Goal: Information Seeking & Learning: Find contact information

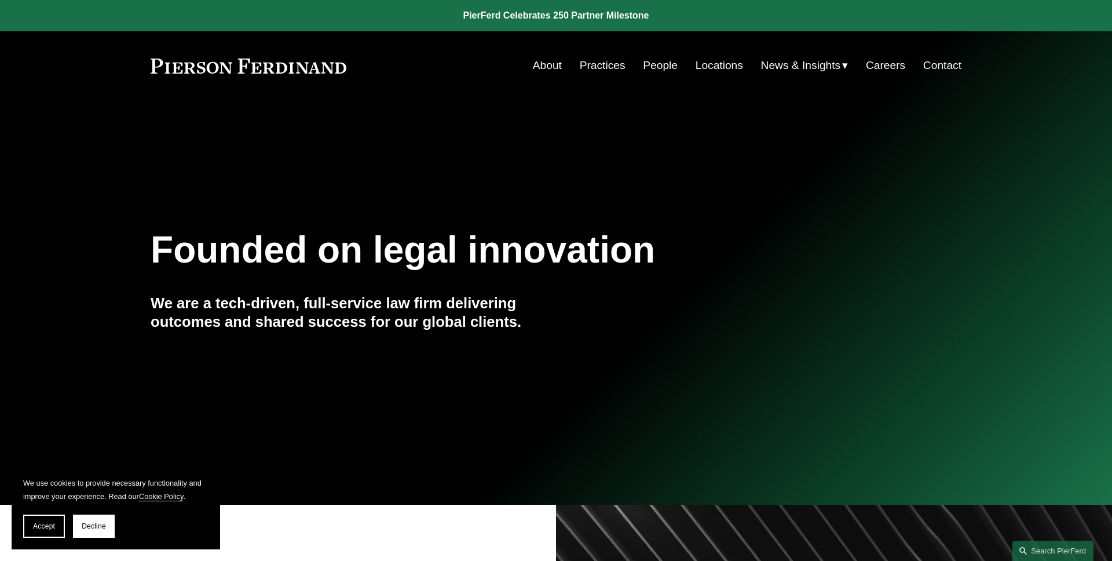
click at [53, 523] on span "Accept" at bounding box center [44, 526] width 22 height 8
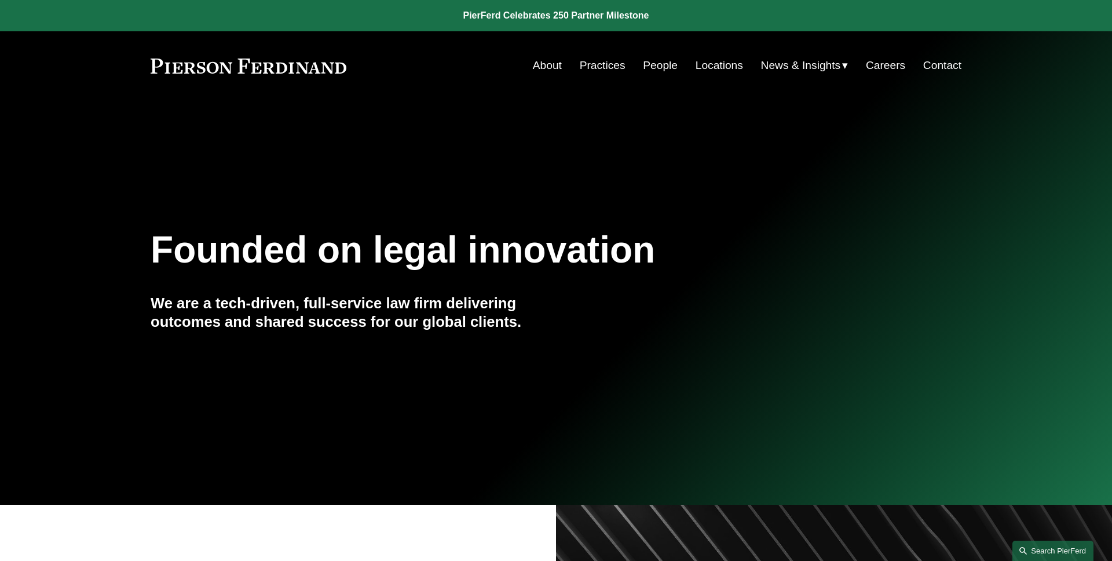
click at [1041, 544] on link "Search this site" at bounding box center [1052, 550] width 81 height 20
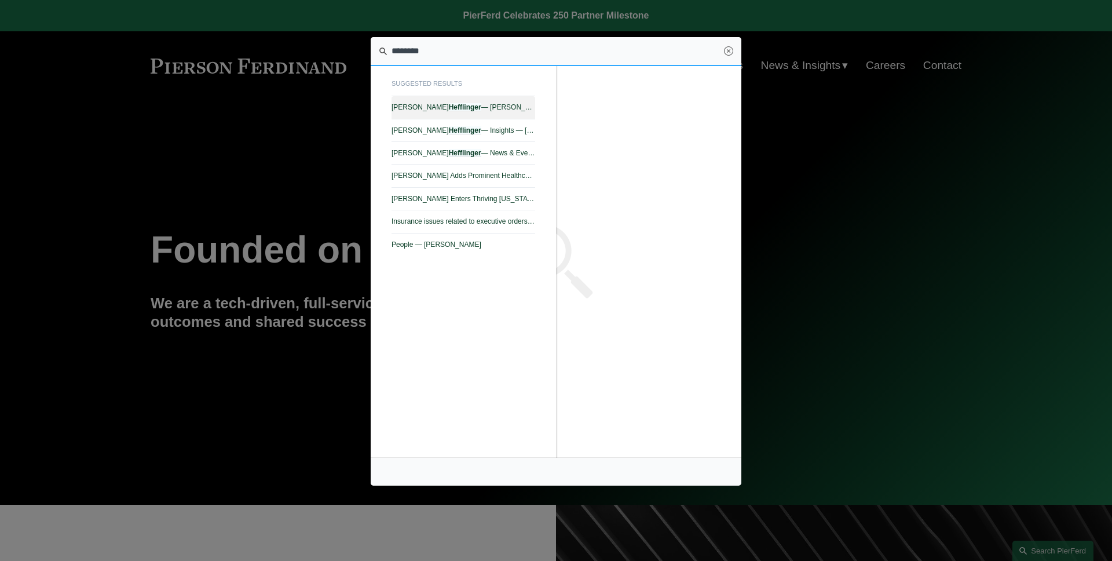
click at [516, 115] on link "Benjamin Hefflinger — Pierson Ferdinand LLP" at bounding box center [464, 107] width 144 height 23
type input "********"
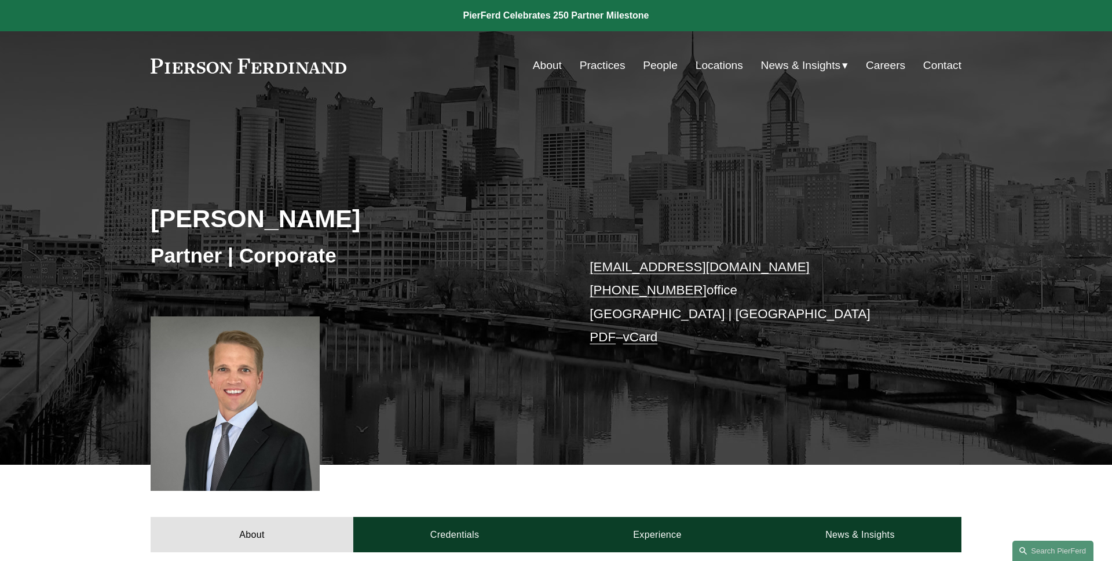
drag, startPoint x: 400, startPoint y: 225, endPoint x: 142, endPoint y: 225, distance: 257.8
click at [147, 225] on div "Benjamin Hefflinger Partner | Corporate ben.hefflinger@pierferd.com +1.215.267.…" at bounding box center [556, 298] width 1112 height 331
copy h2 "[PERSON_NAME]"
click at [96, 221] on div "Benjamin Hefflinger Partner | Corporate ben.hefflinger@pierferd.com +1.215.267.…" at bounding box center [556, 298] width 1112 height 331
click at [672, 65] on link "People" at bounding box center [660, 65] width 35 height 22
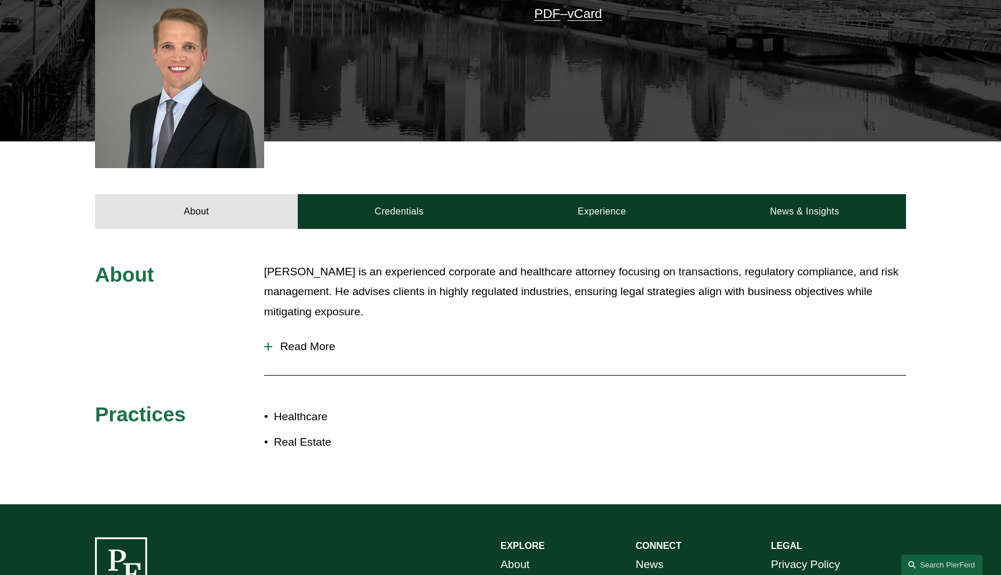
scroll to position [323, 0]
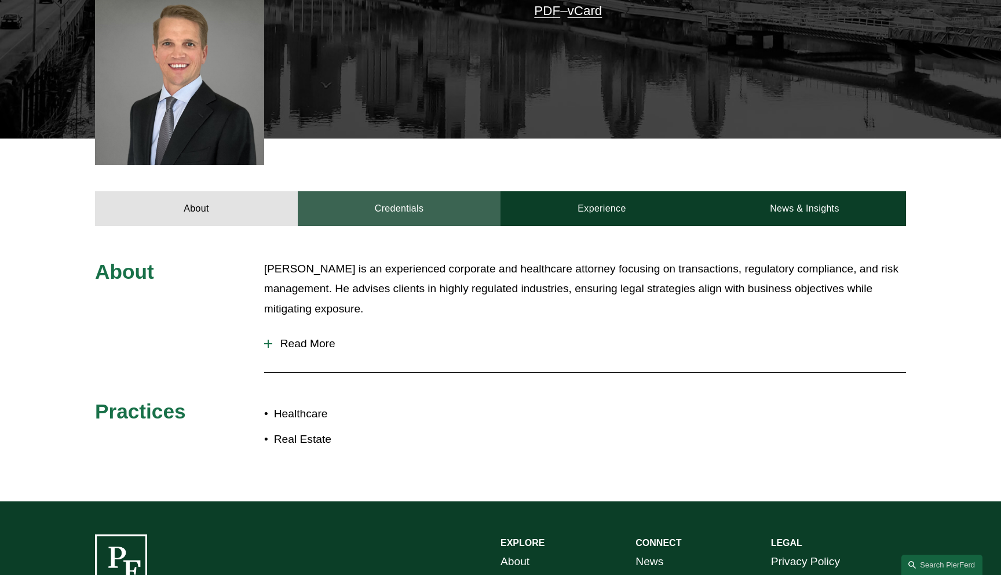
click at [422, 212] on link "Credentials" at bounding box center [399, 208] width 203 height 35
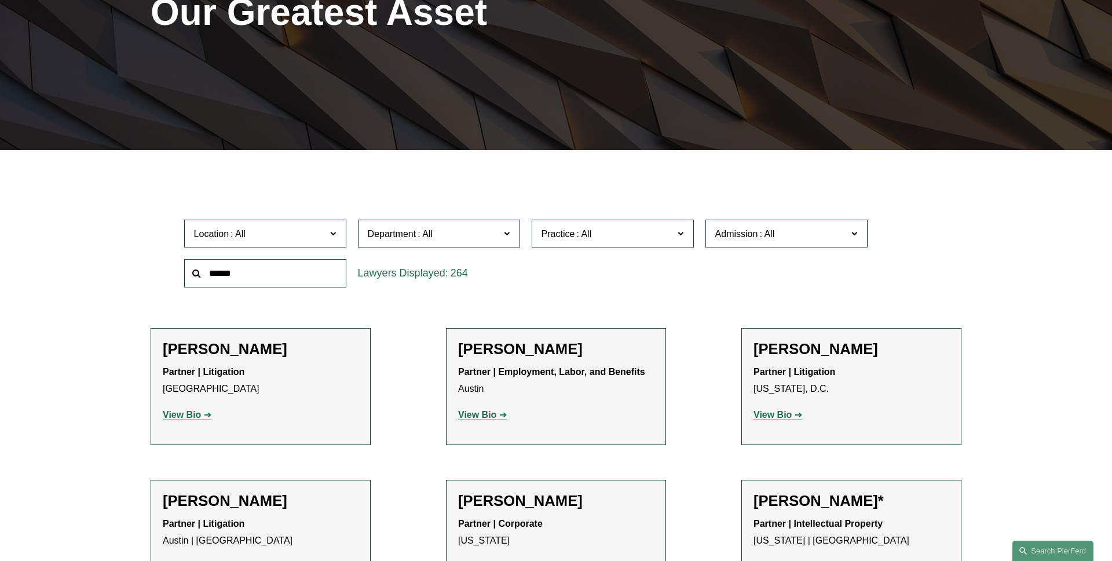
scroll to position [262, 0]
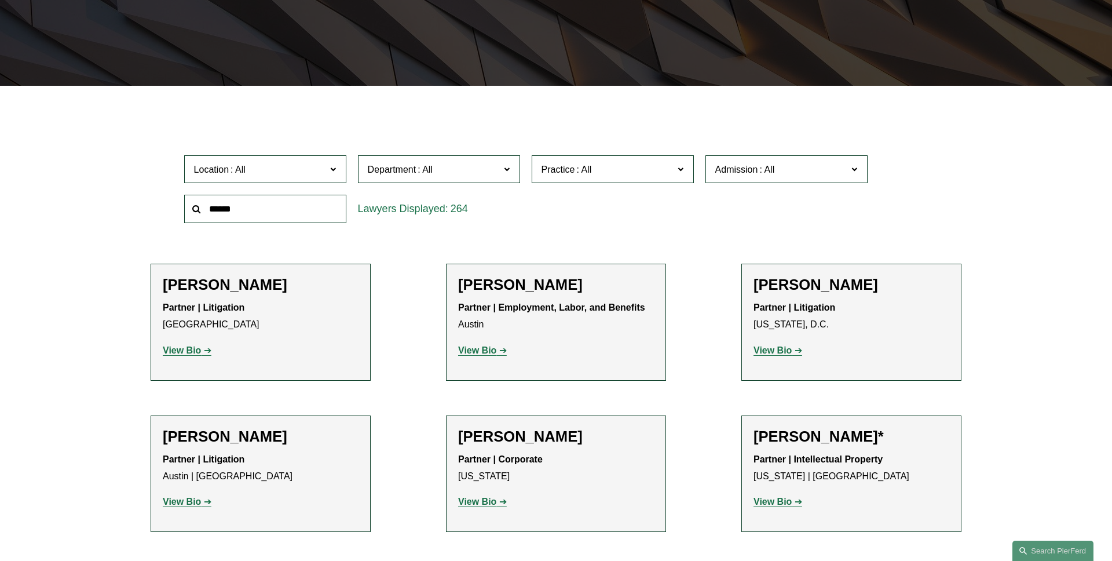
click at [287, 163] on span "Location" at bounding box center [260, 170] width 133 height 16
click at [0, 0] on link "[GEOGRAPHIC_DATA]" at bounding box center [0, 0] width 0 height 0
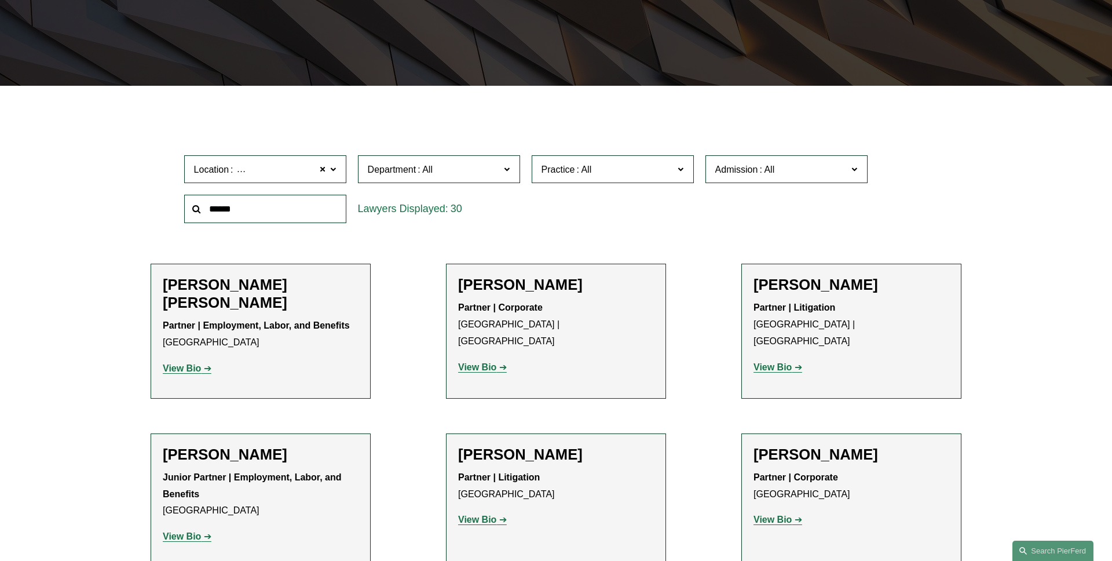
click at [504, 169] on span at bounding box center [507, 168] width 6 height 15
click at [0, 0] on link "Corporate" at bounding box center [0, 0] width 0 height 0
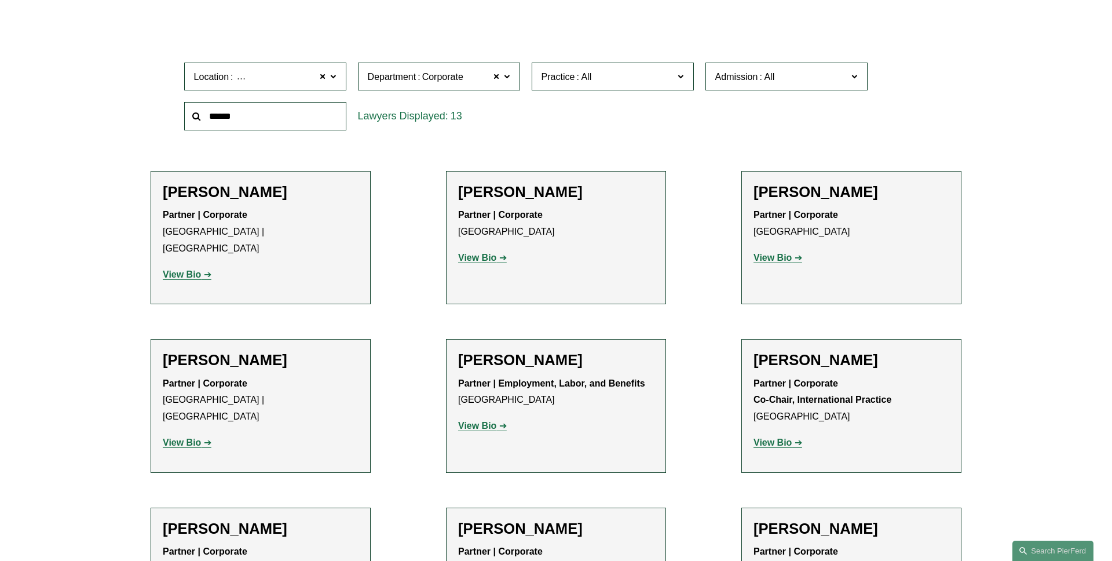
scroll to position [332, 0]
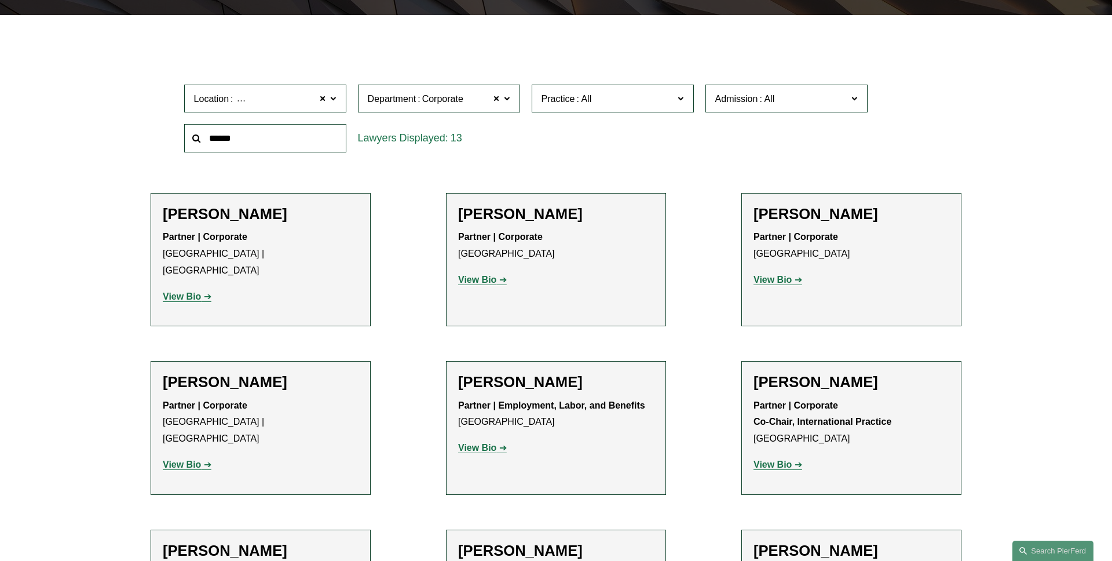
click at [671, 99] on span "Practice" at bounding box center [608, 99] width 133 height 16
click at [0, 0] on link "Healthcare" at bounding box center [0, 0] width 0 height 0
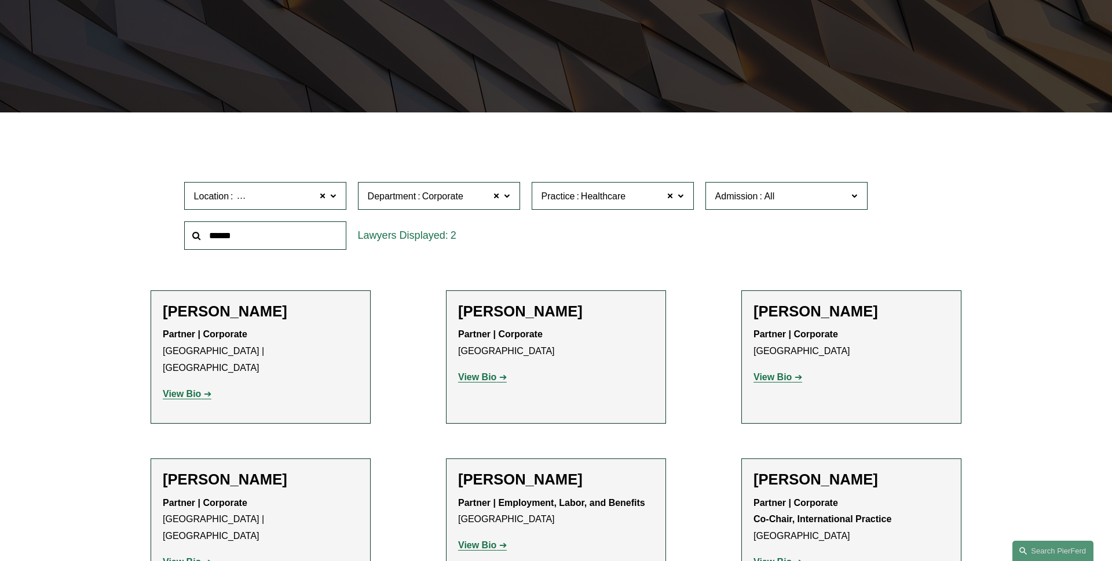
scroll to position [231, 0]
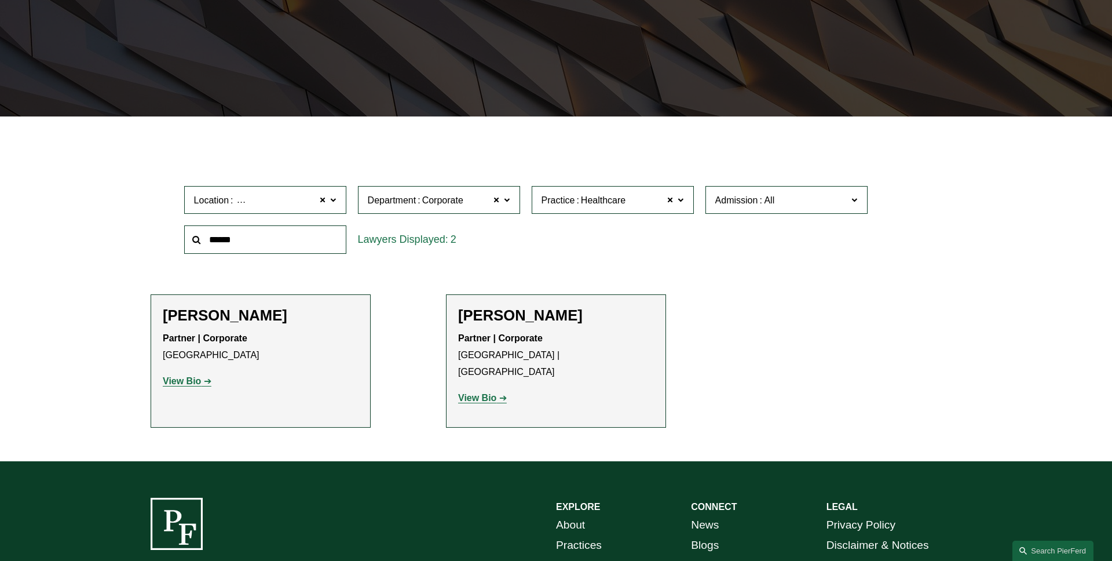
click at [687, 207] on label "Practice Healthcare" at bounding box center [613, 200] width 162 height 28
click at [0, 0] on link "Real Estate" at bounding box center [0, 0] width 0 height 0
click at [825, 199] on span "Admission" at bounding box center [781, 200] width 133 height 16
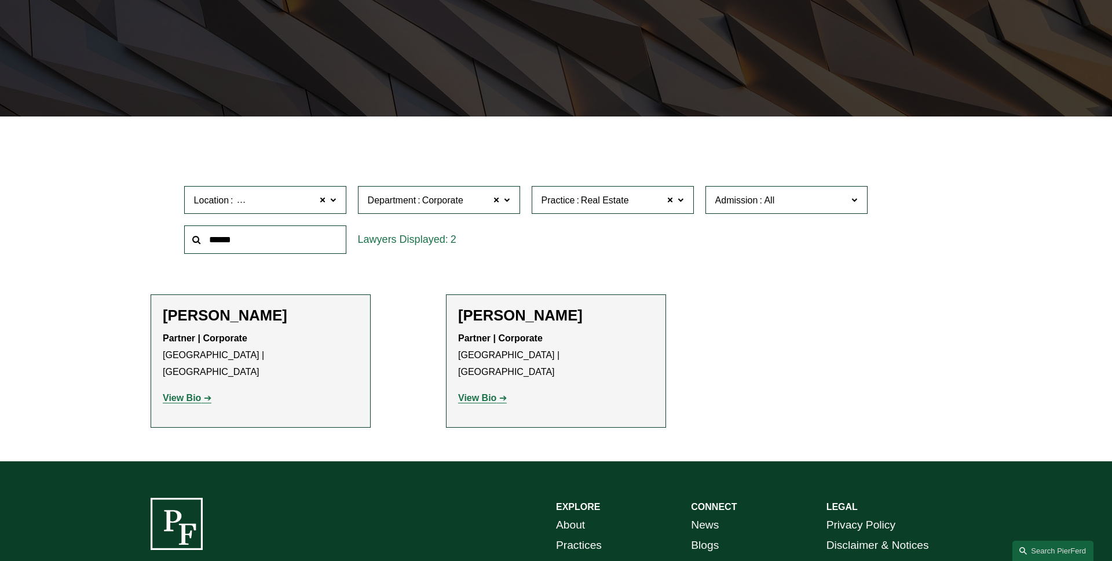
click at [0, 0] on link "[US_STATE]" at bounding box center [0, 0] width 0 height 0
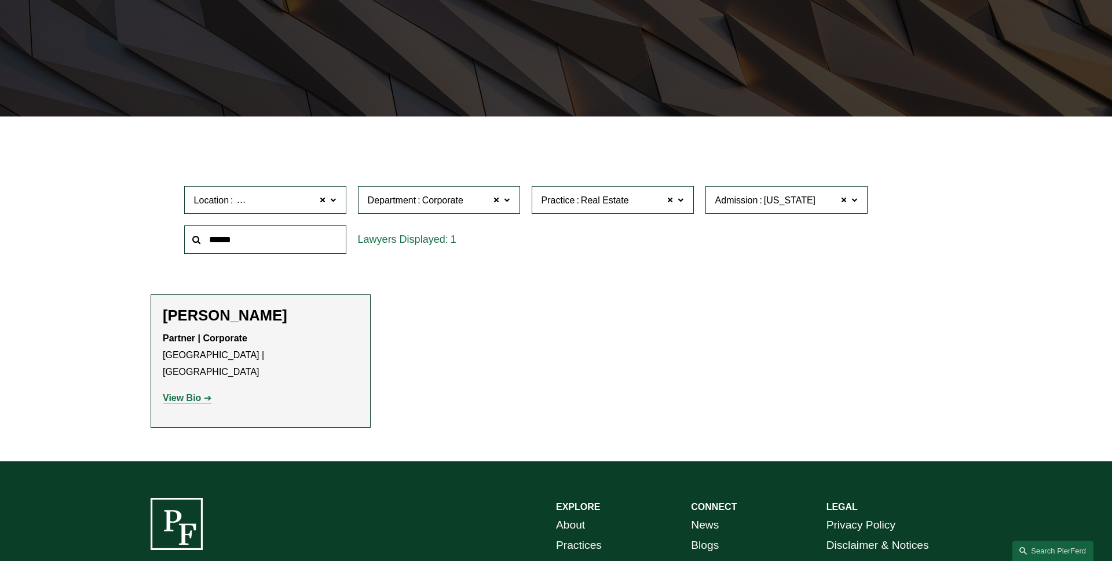
click at [857, 204] on label "Admission [US_STATE]" at bounding box center [786, 200] width 162 height 28
click at [0, 0] on link "[US_STATE]" at bounding box center [0, 0] width 0 height 0
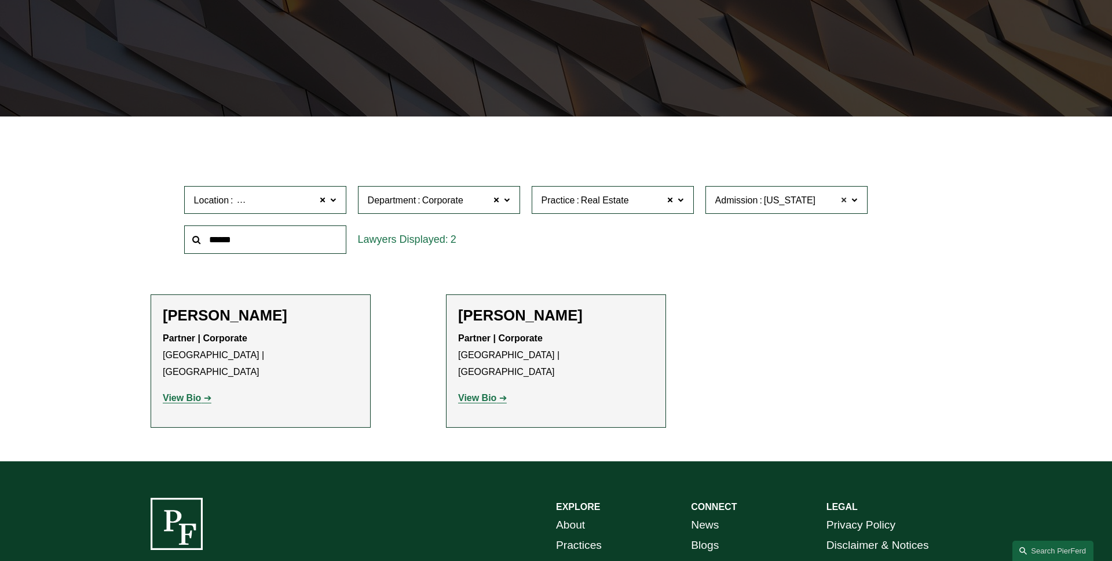
click at [842, 204] on span at bounding box center [844, 199] width 7 height 15
click at [332, 204] on span at bounding box center [333, 199] width 6 height 15
click at [0, 0] on link "[GEOGRAPHIC_DATA]" at bounding box center [0, 0] width 0 height 0
